Goal: Find specific fact: Find specific fact

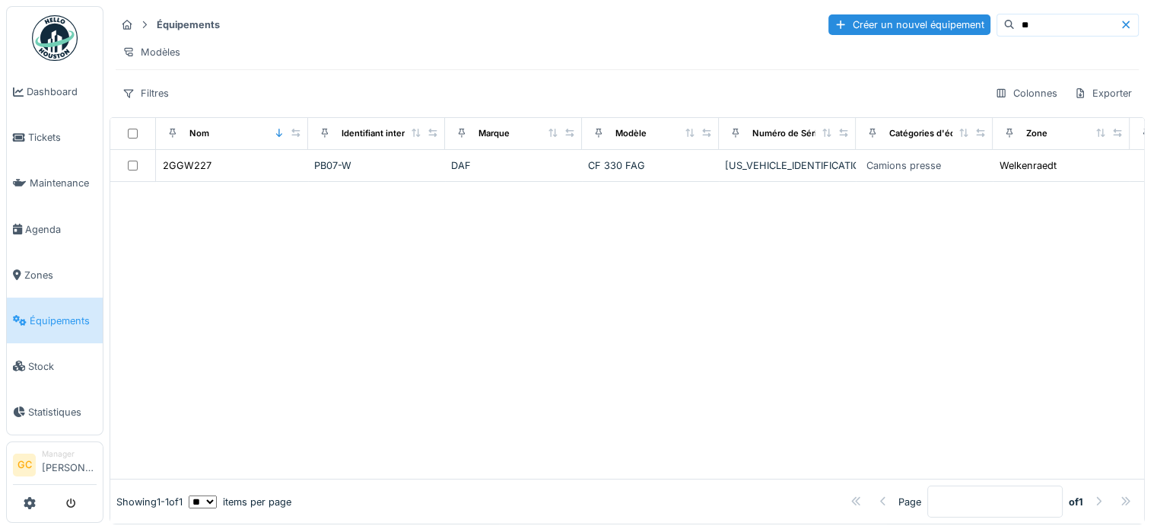
type input "*"
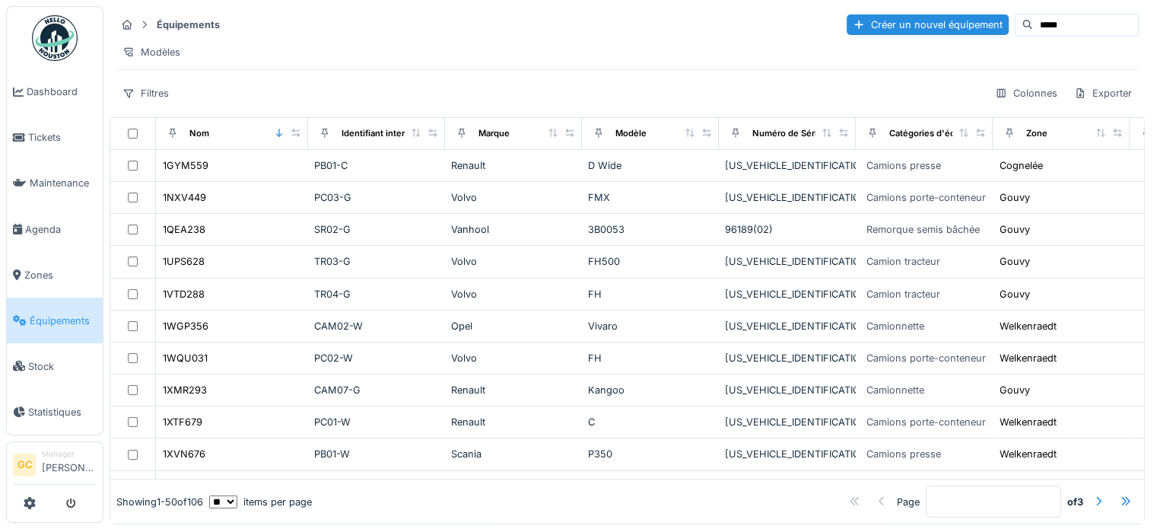
type input "*****"
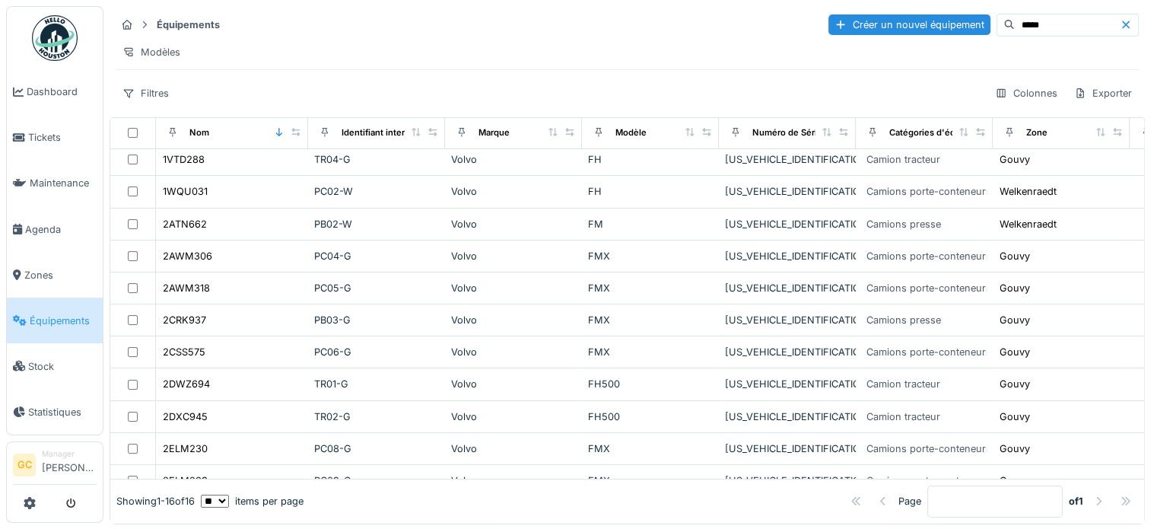
scroll to position [208, 0]
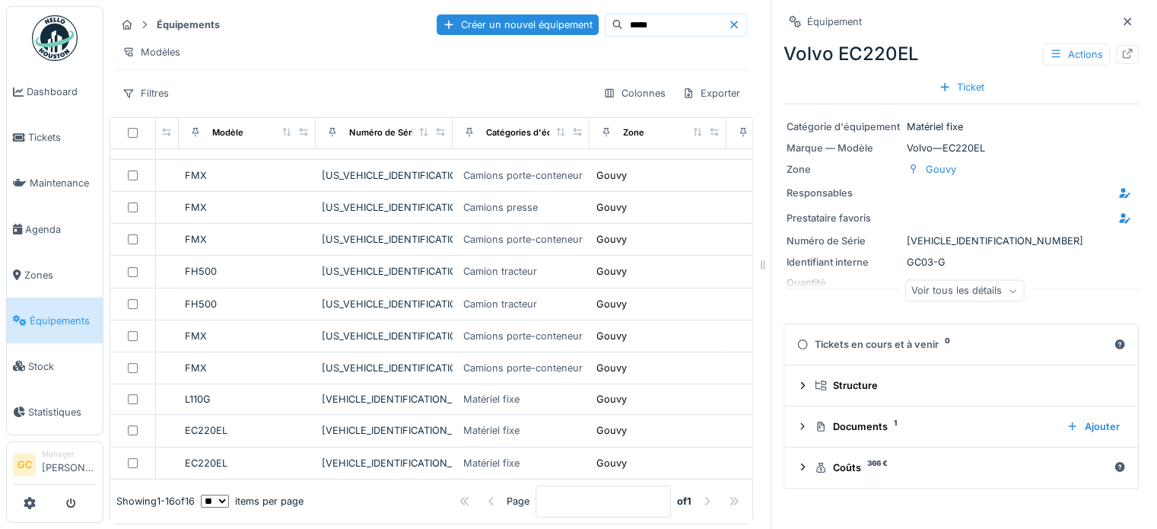
scroll to position [208, 326]
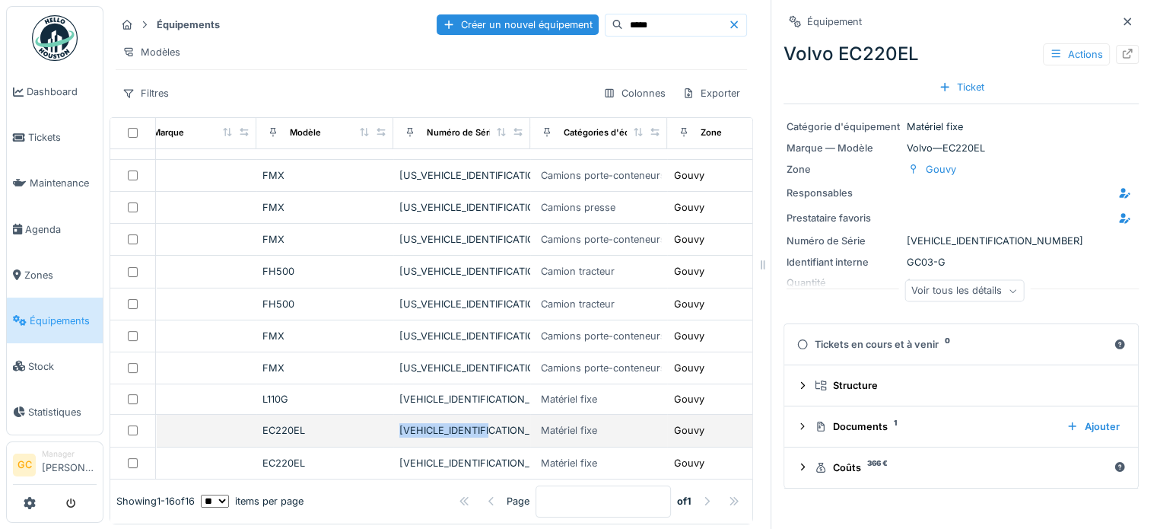
click at [402, 423] on div "[VEHICLE_IDENTIFICATION_NUMBER]" at bounding box center [461, 430] width 125 height 14
drag, startPoint x: 402, startPoint y: 405, endPoint x: 356, endPoint y: 408, distance: 45.8
click at [356, 423] on div "EC220EL" at bounding box center [325, 430] width 125 height 14
drag, startPoint x: 498, startPoint y: 407, endPoint x: 402, endPoint y: 406, distance: 96.6
click at [402, 423] on div "[VEHICLE_IDENTIFICATION_NUMBER]" at bounding box center [461, 430] width 125 height 14
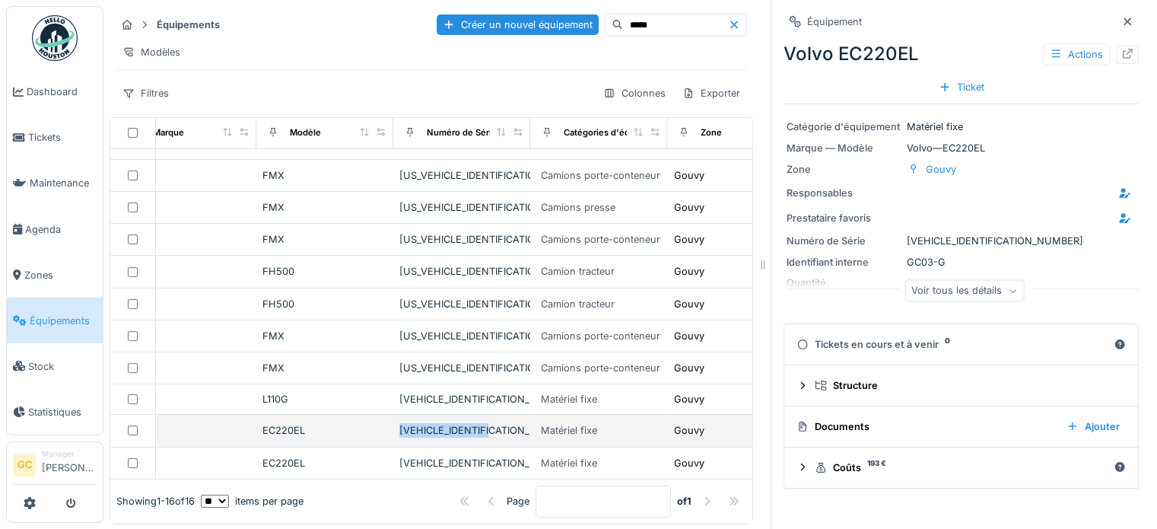
copy div "[VEHICLE_IDENTIFICATION_NUMBER]"
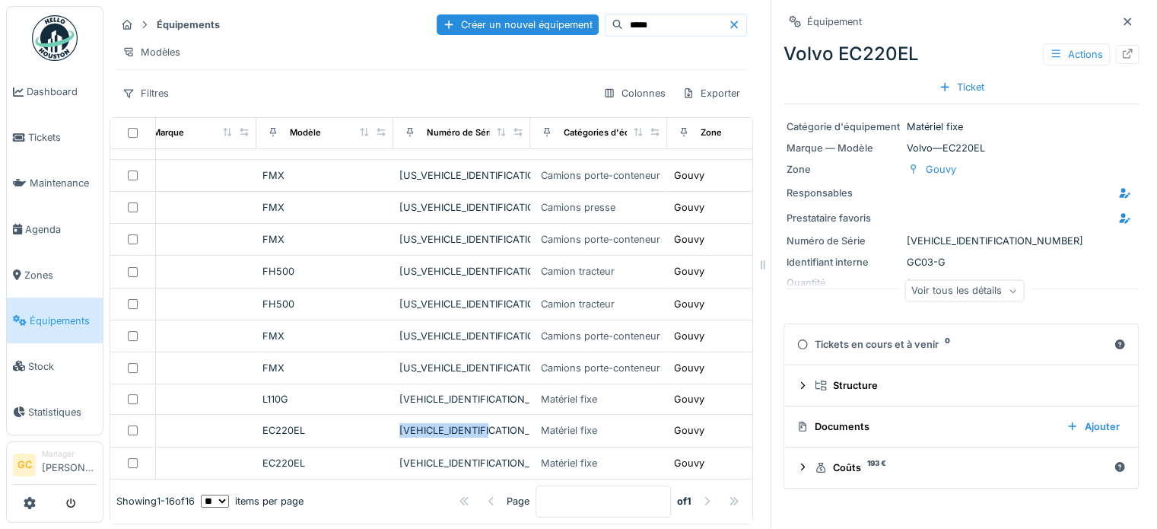
click at [921, 430] on div "Documents" at bounding box center [926, 426] width 258 height 14
click at [824, 429] on div "Documents" at bounding box center [926, 426] width 258 height 14
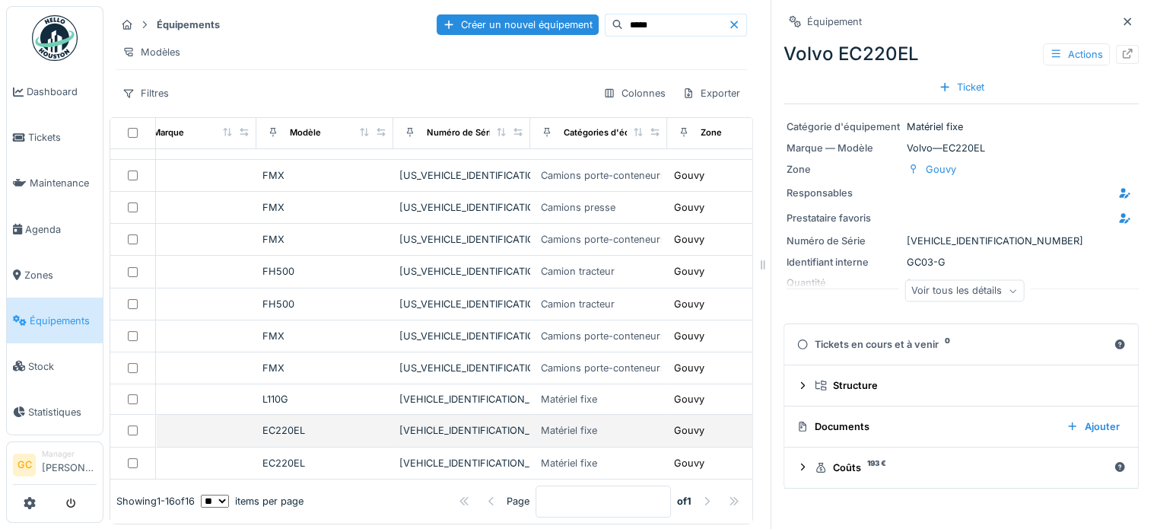
click at [345, 423] on div "EC220EL" at bounding box center [325, 430] width 125 height 14
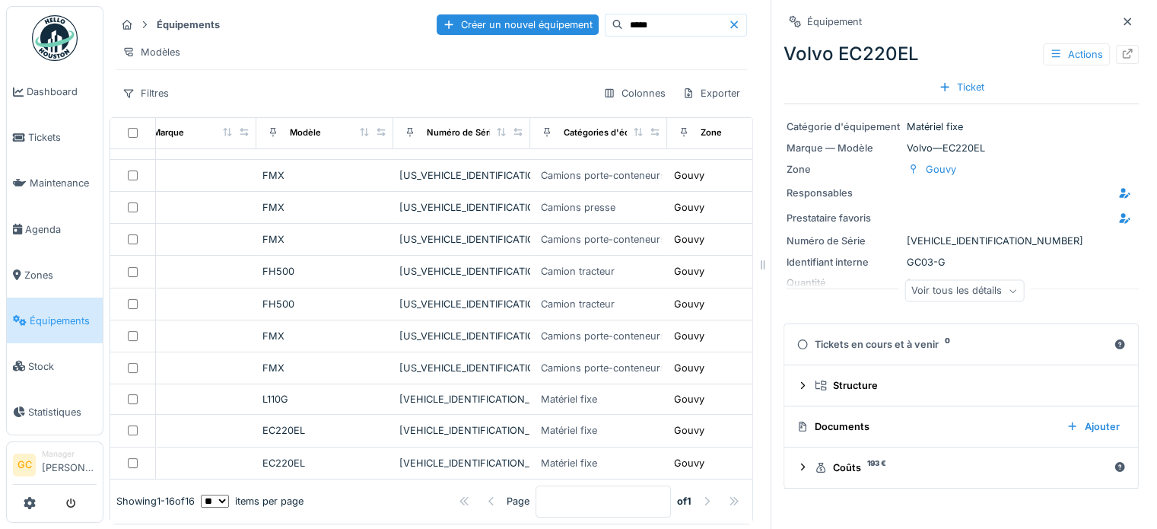
click at [819, 424] on div "Documents" at bounding box center [926, 426] width 258 height 14
click at [797, 420] on div "Documents" at bounding box center [926, 426] width 258 height 14
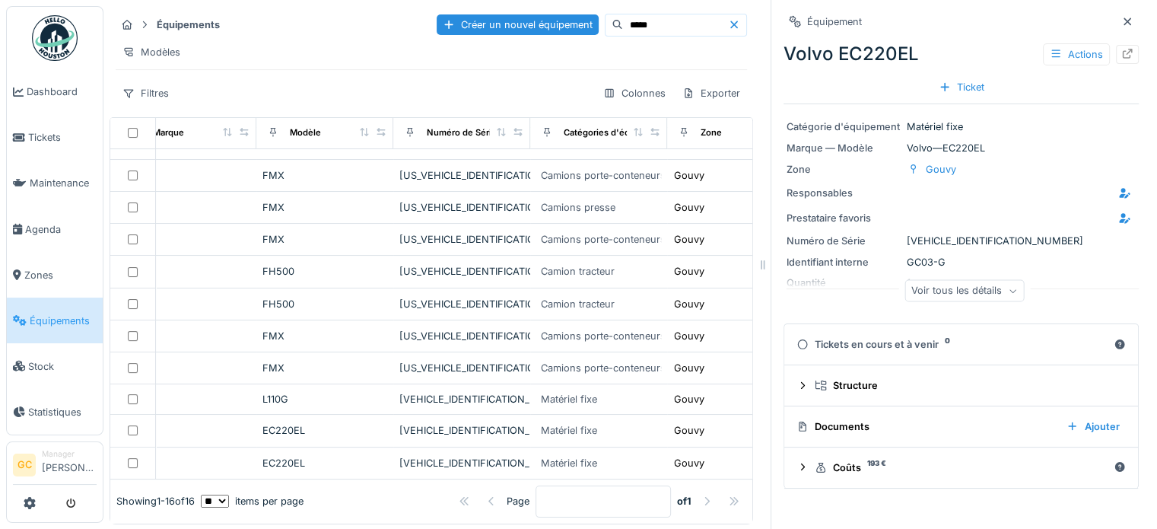
click at [797, 420] on div "Documents" at bounding box center [926, 426] width 258 height 14
click at [837, 425] on div "Documents" at bounding box center [926, 426] width 258 height 14
click at [844, 417] on div "Documents Ajouter" at bounding box center [961, 426] width 329 height 21
